Goal: Task Accomplishment & Management: Manage account settings

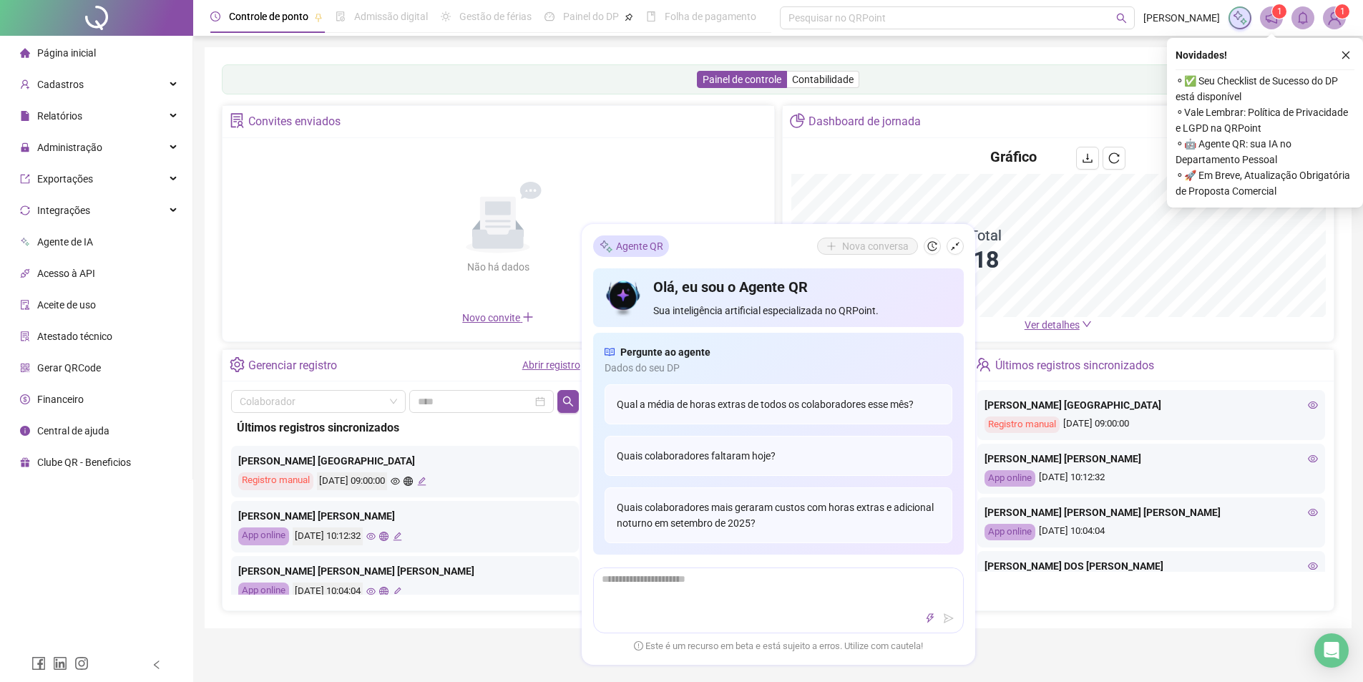
drag, startPoint x: 1349, startPoint y: 57, endPoint x: 1162, endPoint y: 72, distance: 187.4
click at [1348, 57] on icon "close" at bounding box center [1346, 55] width 10 height 10
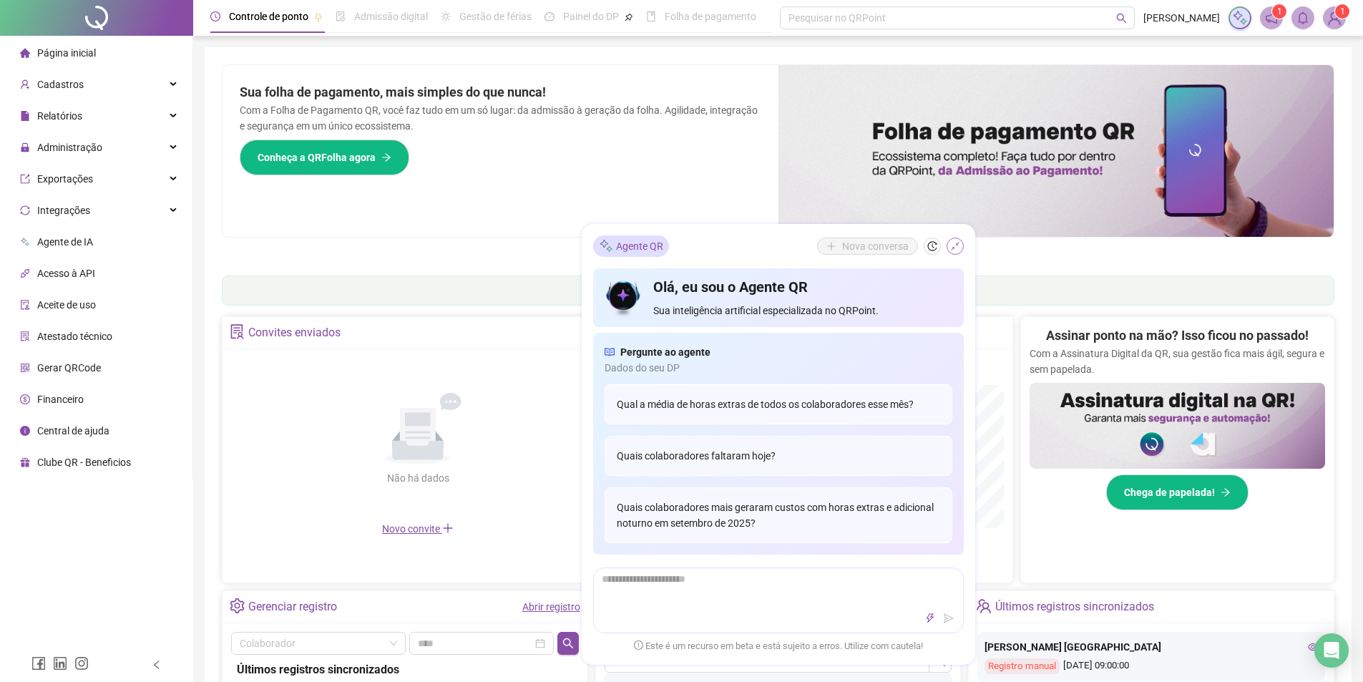
click at [952, 250] on icon "shrink" at bounding box center [955, 246] width 10 height 10
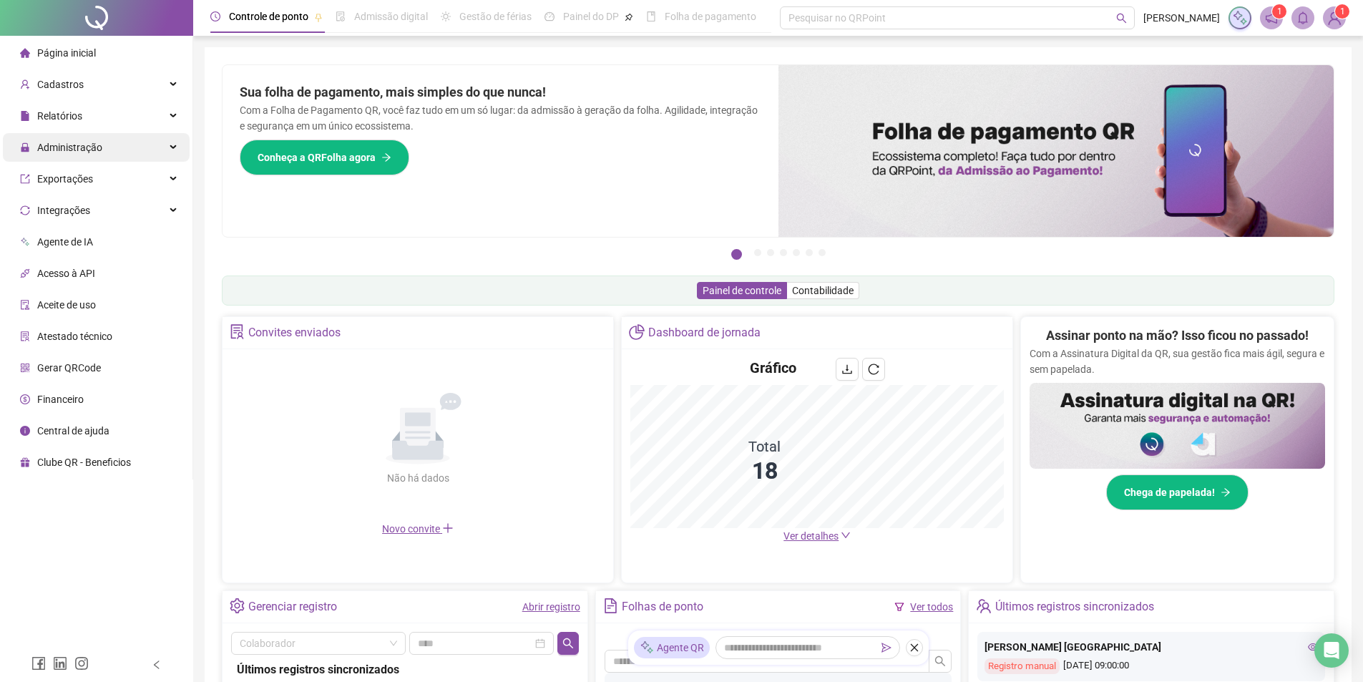
click at [172, 152] on div "Administração" at bounding box center [96, 147] width 187 height 29
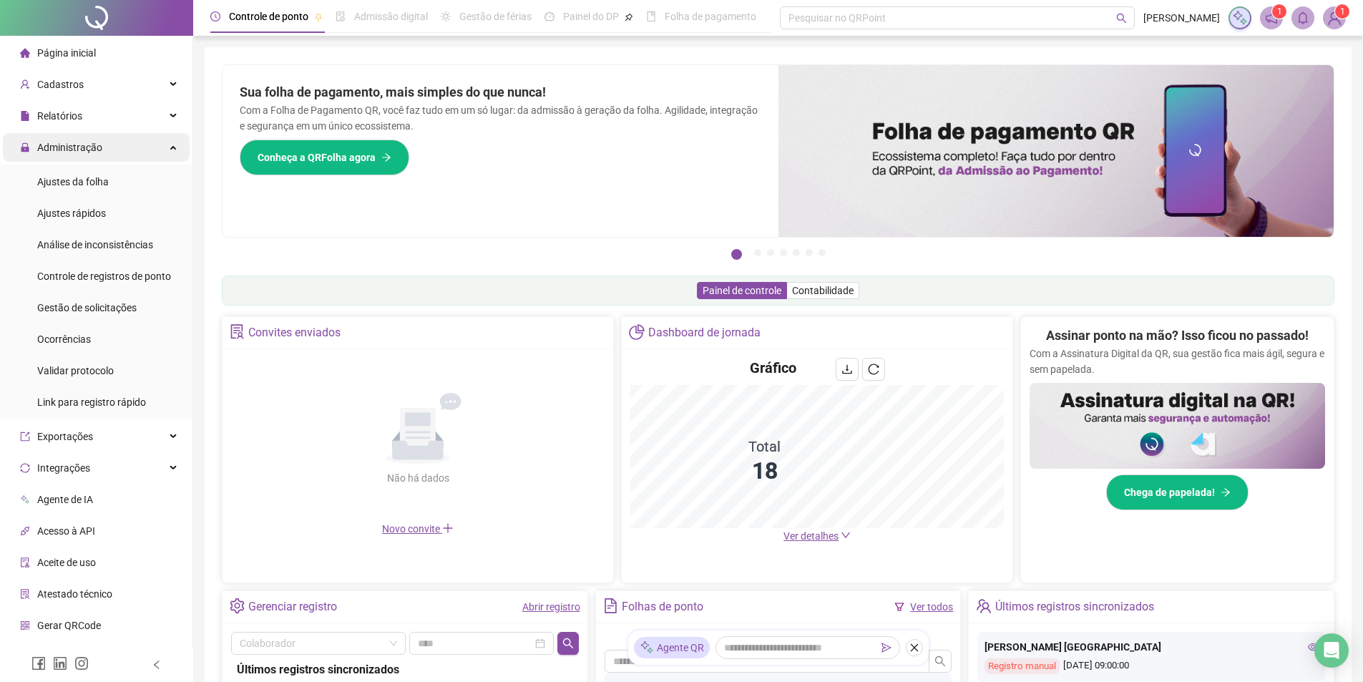
click at [161, 143] on div "Administração" at bounding box center [96, 147] width 187 height 29
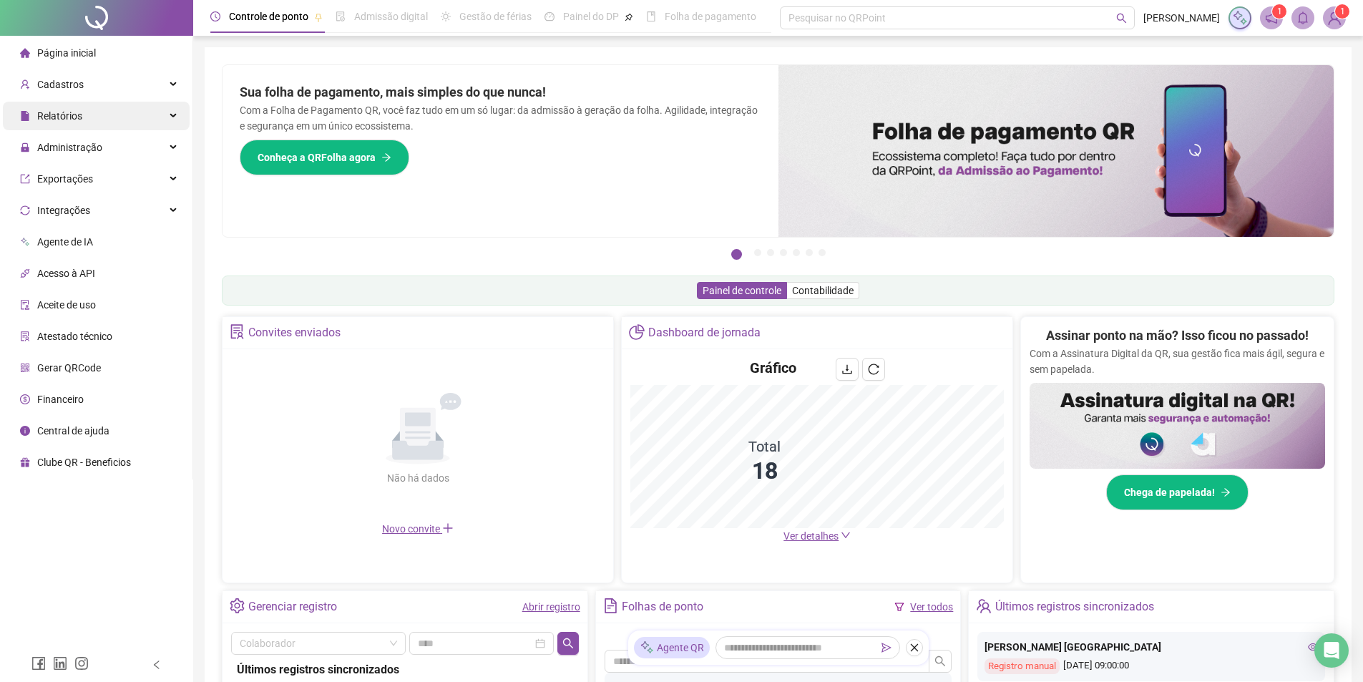
click at [170, 115] on div "Relatórios" at bounding box center [96, 116] width 187 height 29
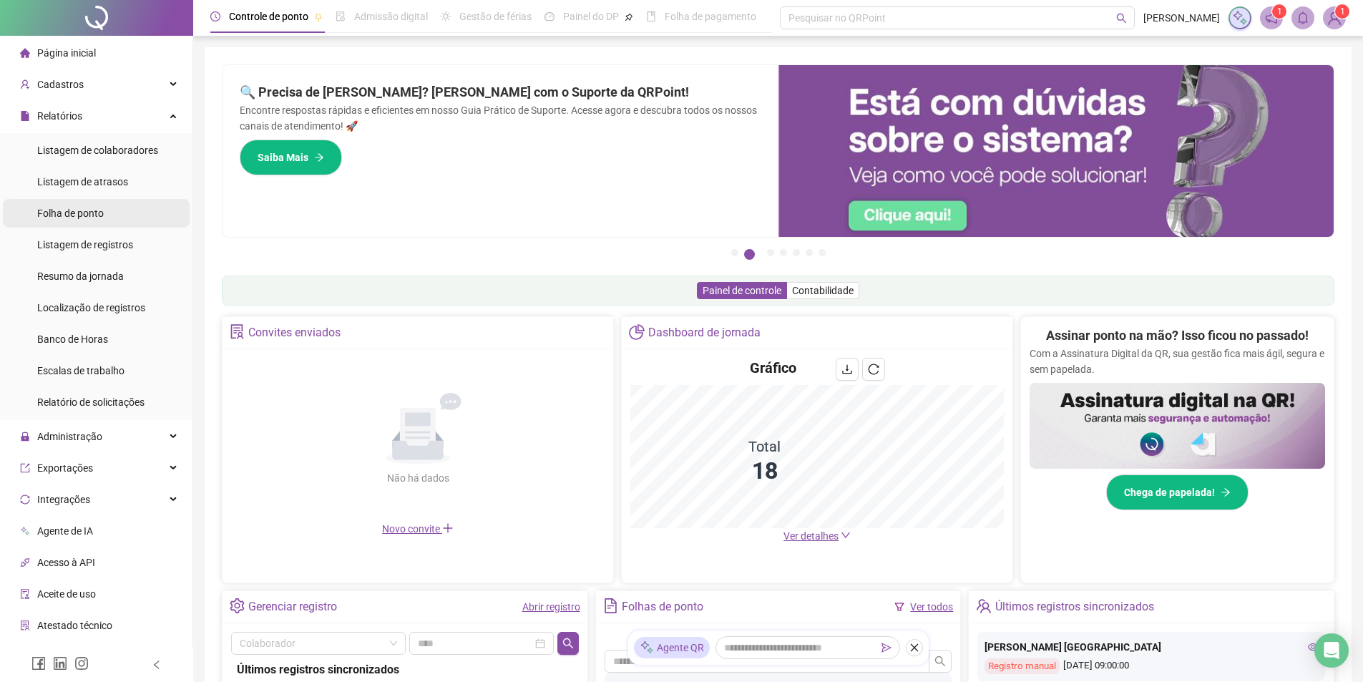
click at [82, 210] on span "Folha de ponto" at bounding box center [70, 213] width 67 height 11
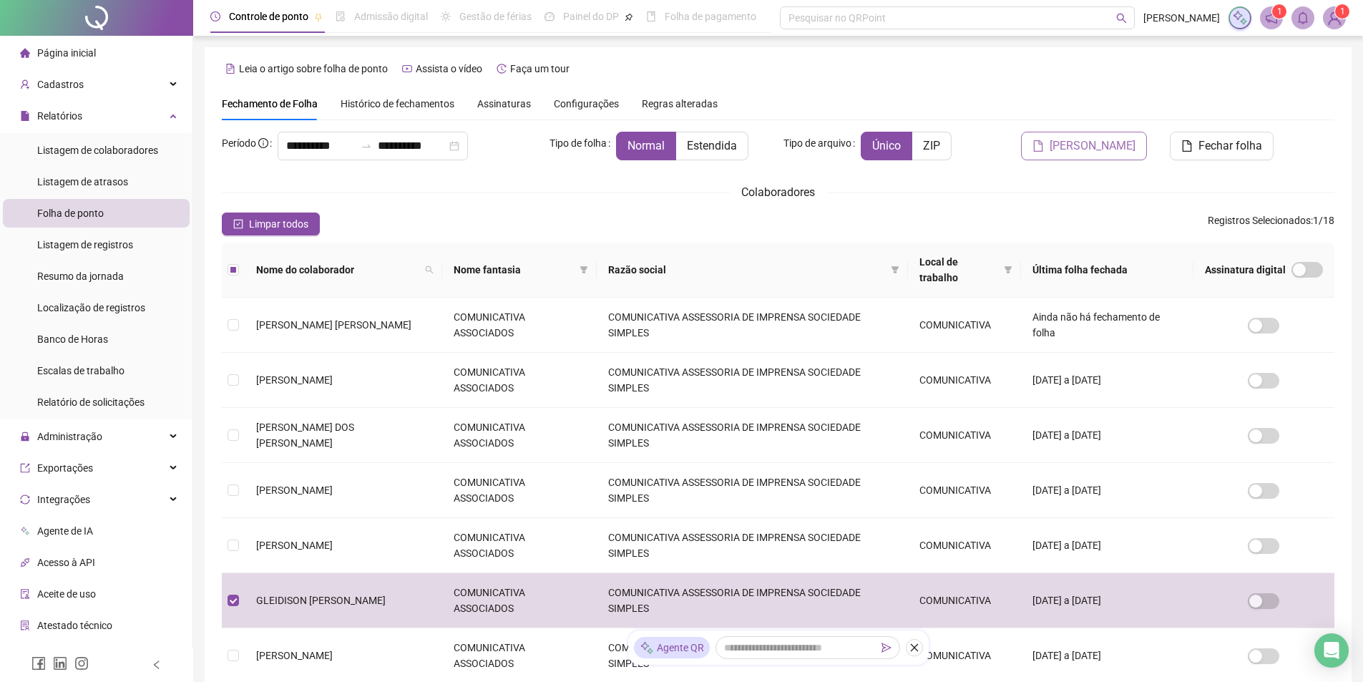
click at [1080, 147] on span "[PERSON_NAME]" at bounding box center [1093, 145] width 86 height 17
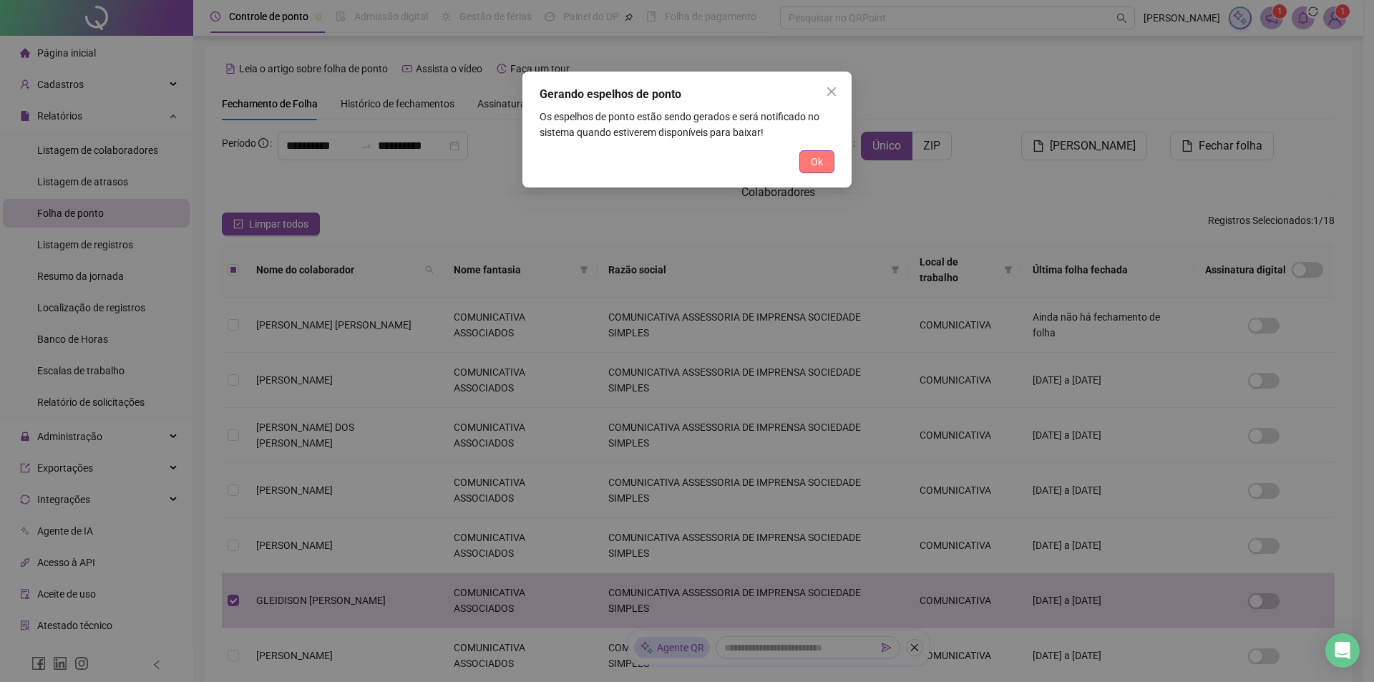
click at [814, 162] on span "Ok" at bounding box center [817, 162] width 12 height 16
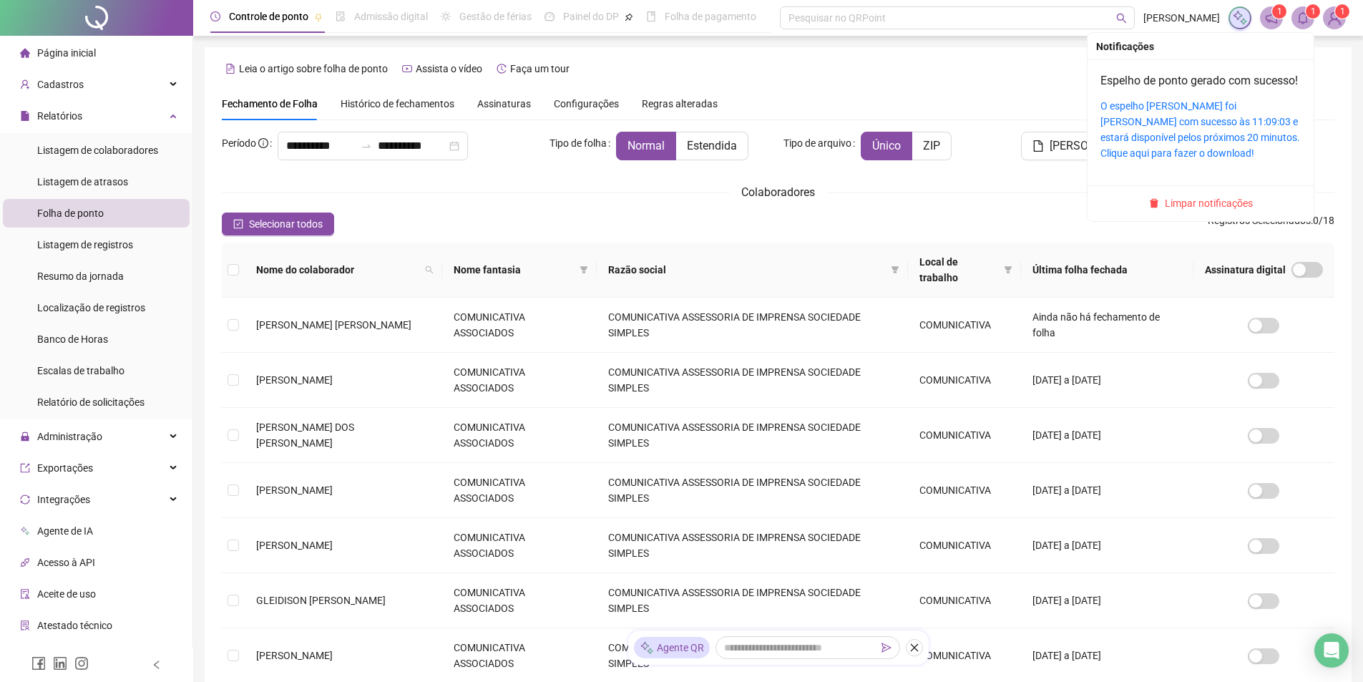
click at [1305, 17] on icon "bell" at bounding box center [1303, 17] width 13 height 13
click at [1182, 133] on link "O espelho [PERSON_NAME] foi [PERSON_NAME] com sucesso às 11:09:03 e estará disp…" at bounding box center [1201, 129] width 200 height 59
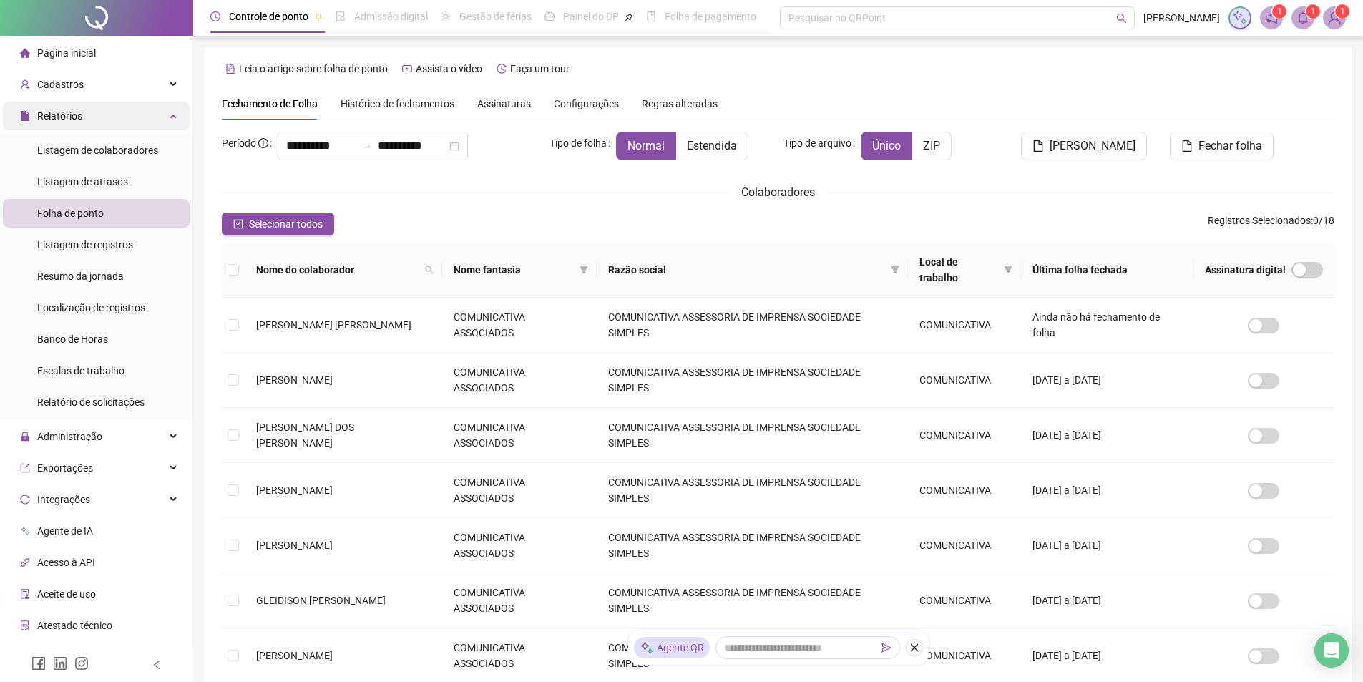
click at [163, 120] on div "Relatórios" at bounding box center [96, 116] width 187 height 29
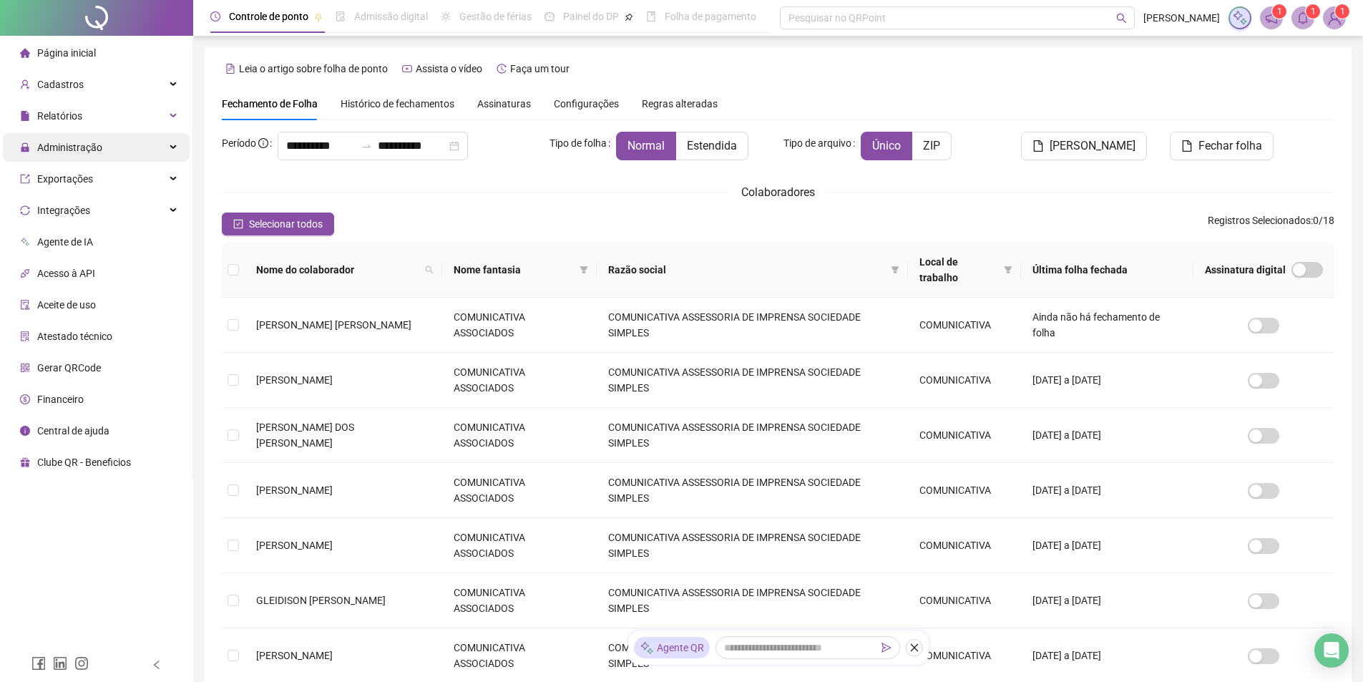
click at [171, 149] on div "Administração" at bounding box center [96, 147] width 187 height 29
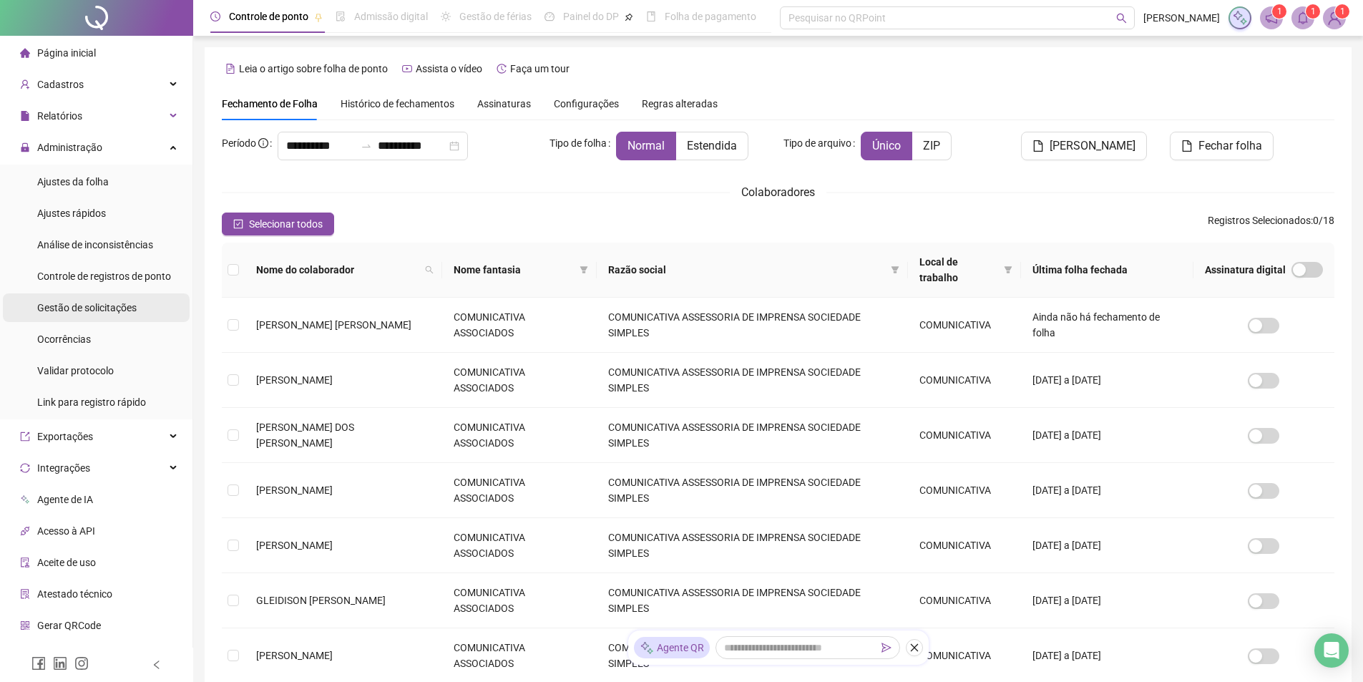
click at [99, 309] on span "Gestão de solicitações" at bounding box center [86, 307] width 99 height 11
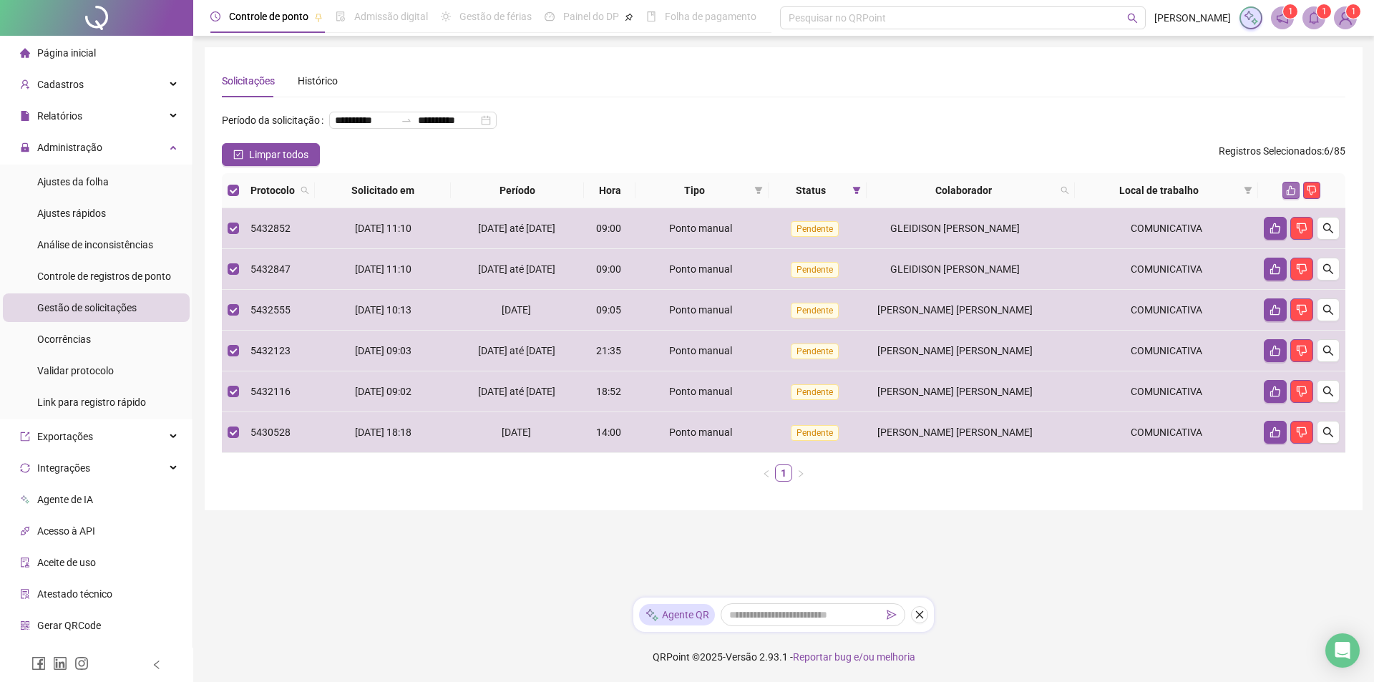
click at [1291, 195] on icon "like" at bounding box center [1291, 190] width 10 height 10
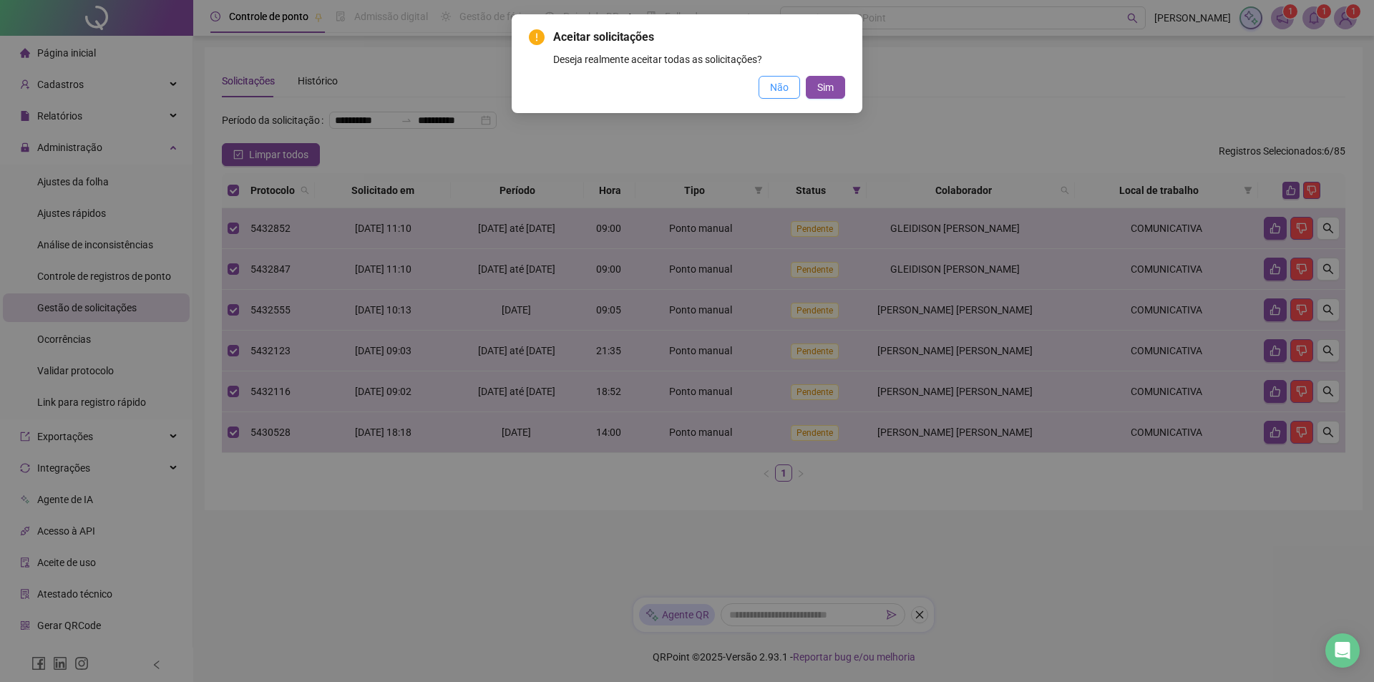
click at [782, 87] on span "Não" at bounding box center [779, 87] width 19 height 16
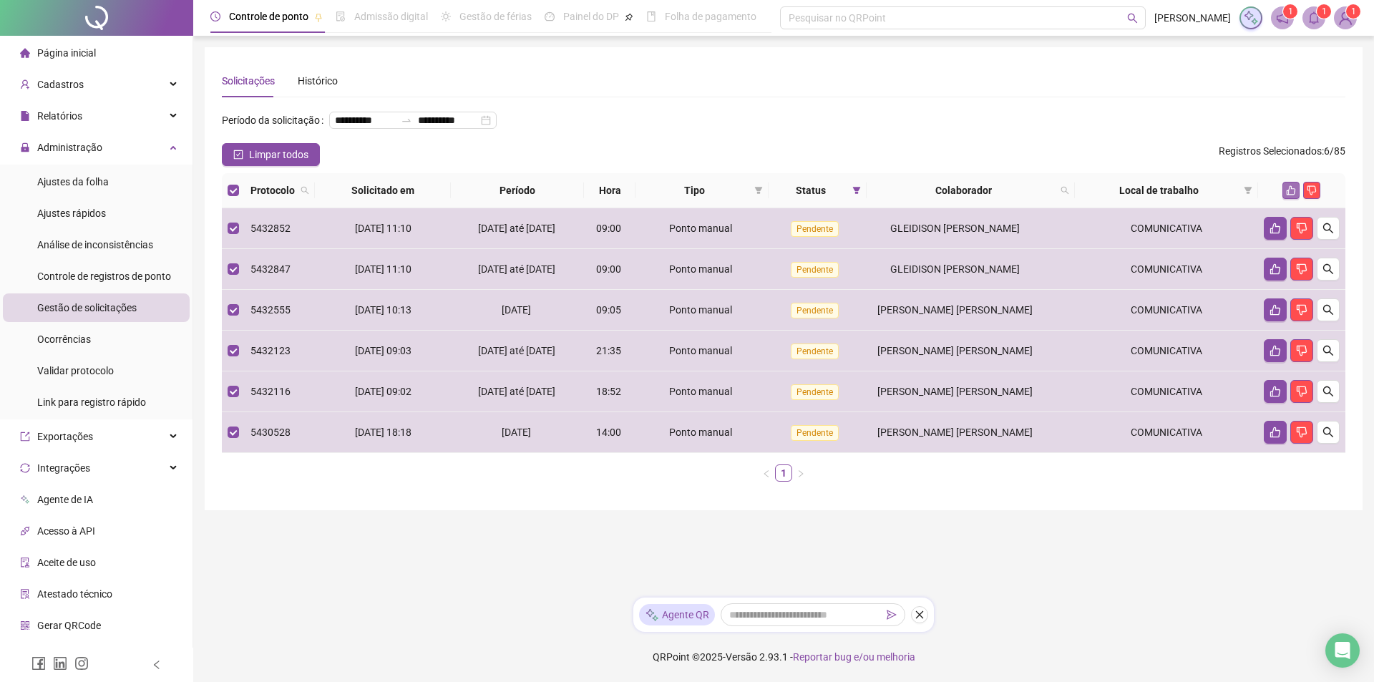
click at [1293, 195] on icon "like" at bounding box center [1291, 190] width 10 height 10
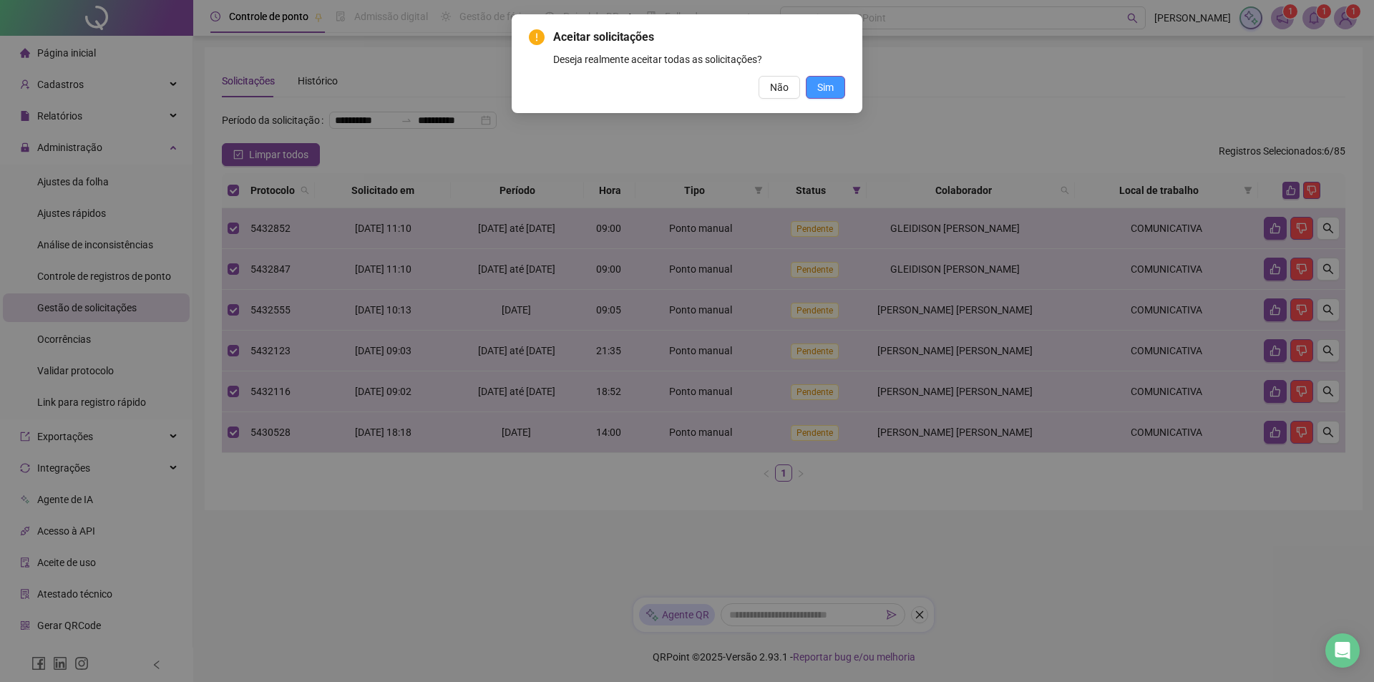
click at [824, 87] on span "Sim" at bounding box center [825, 87] width 16 height 16
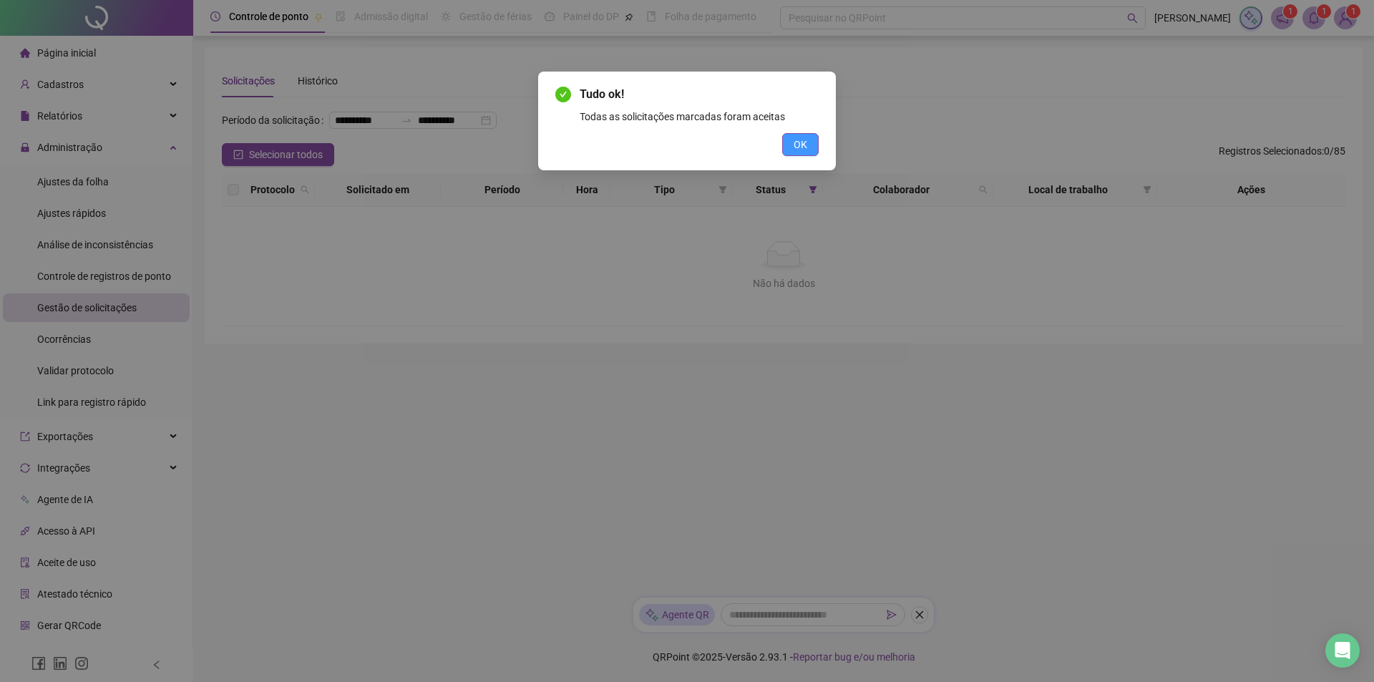
click at [806, 142] on span "OK" at bounding box center [801, 145] width 14 height 16
